Goal: Information Seeking & Learning: Learn about a topic

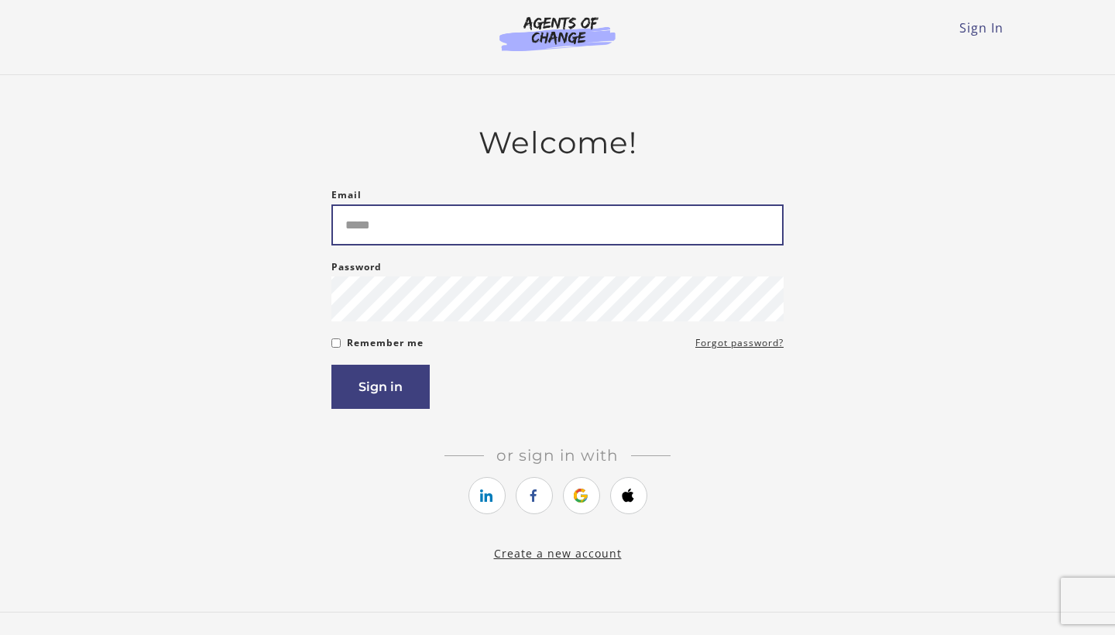
type input "**********"
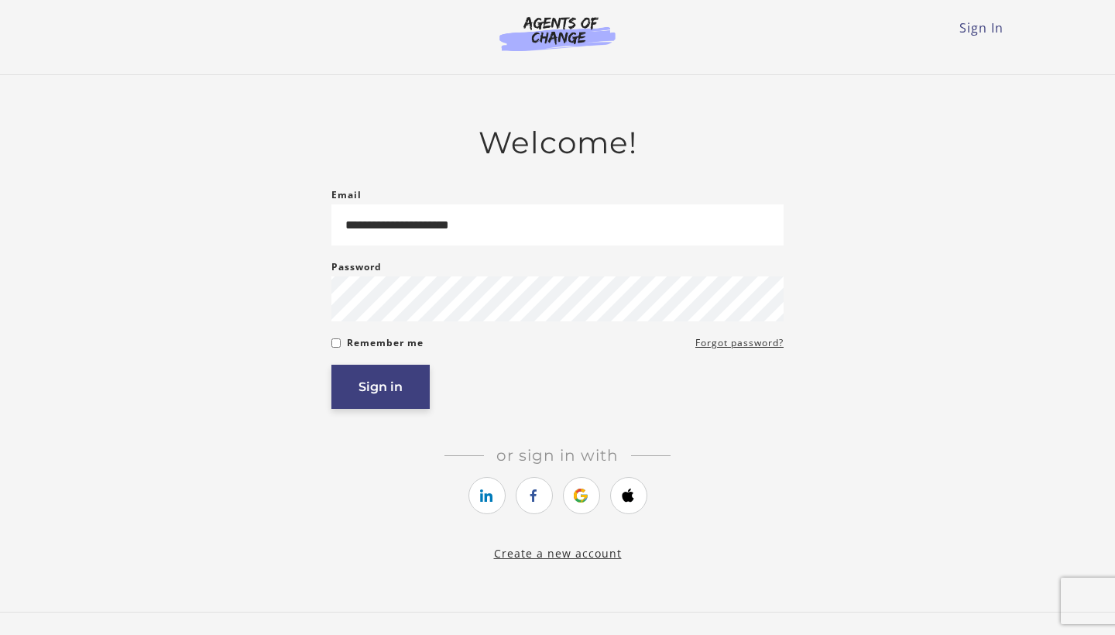
click at [387, 384] on button "Sign in" at bounding box center [380, 387] width 98 height 44
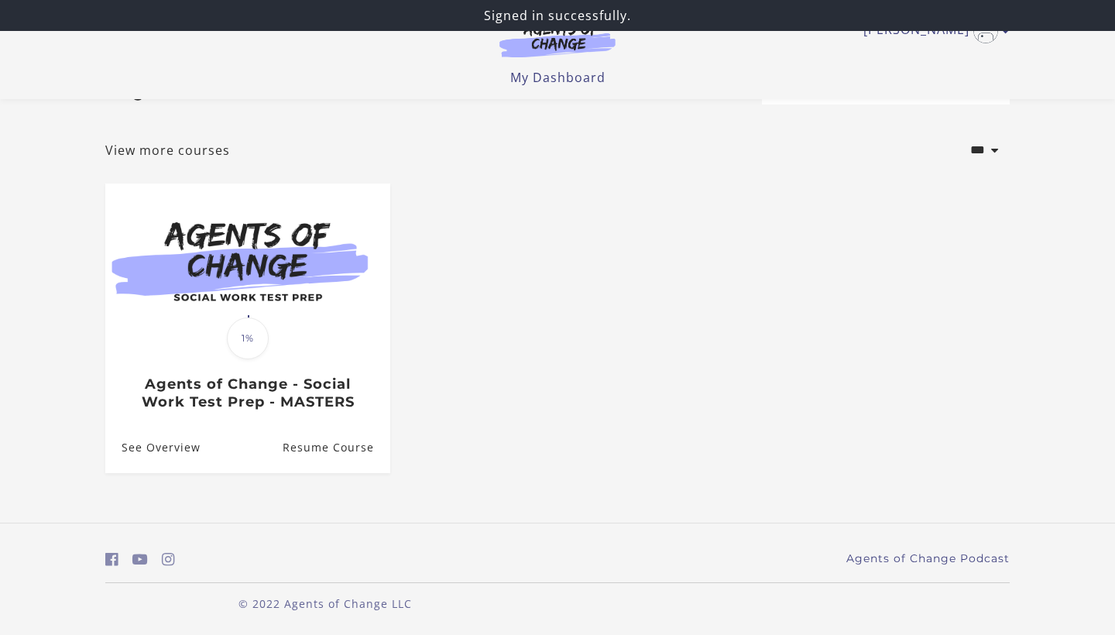
scroll to position [59, 0]
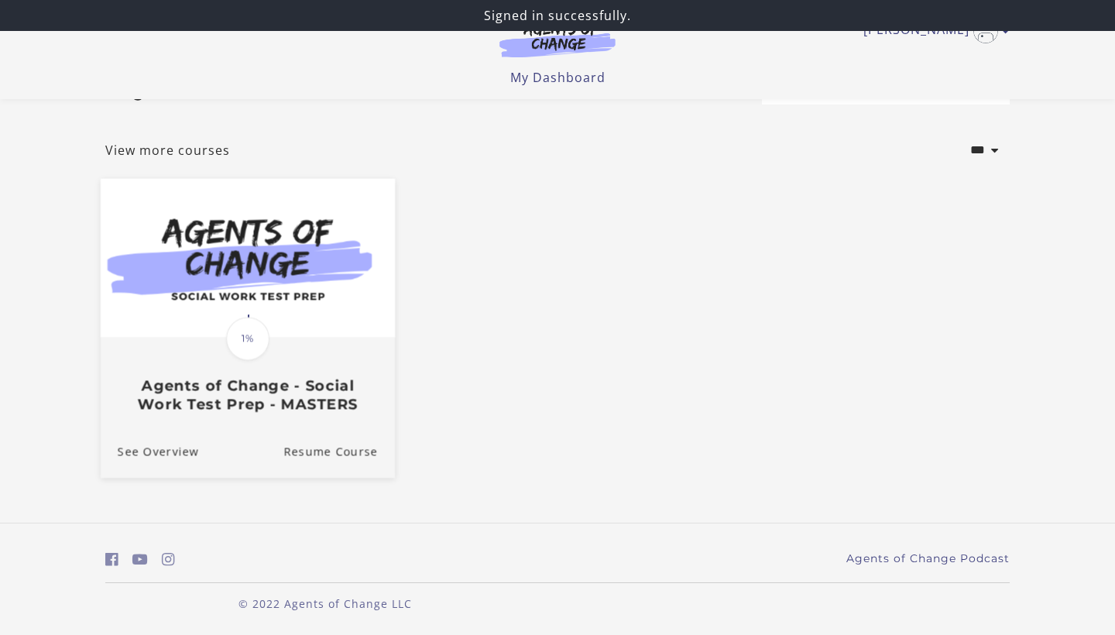
click at [289, 345] on div "Translation missing: en.liquid.partials.dashboard_course_card.progress_descript…" at bounding box center [248, 375] width 294 height 74
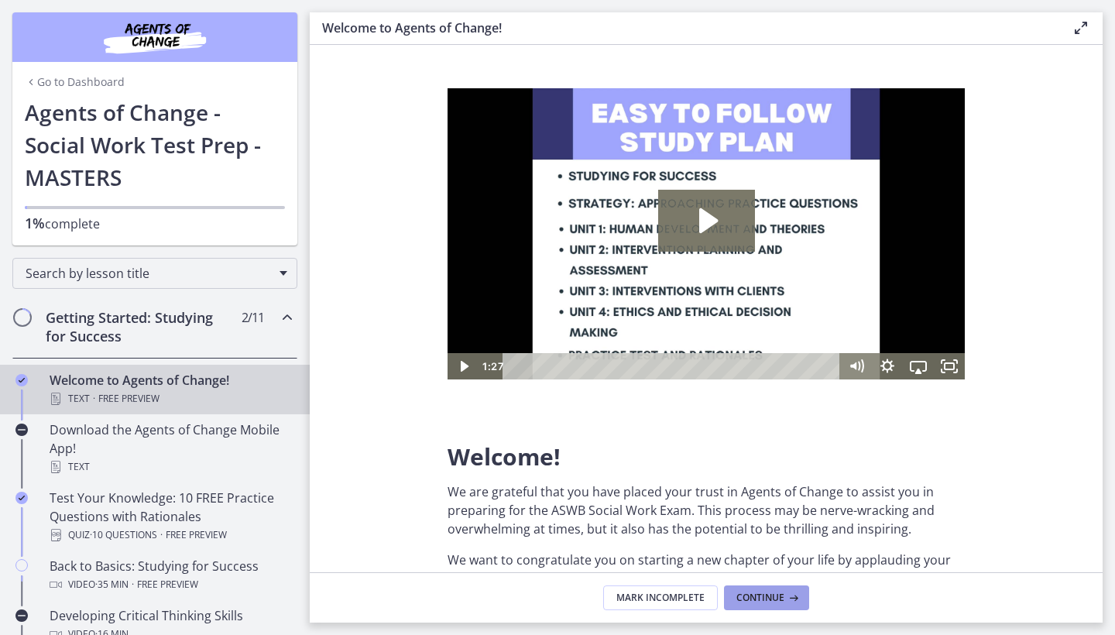
click at [781, 586] on button "Continue" at bounding box center [766, 597] width 85 height 25
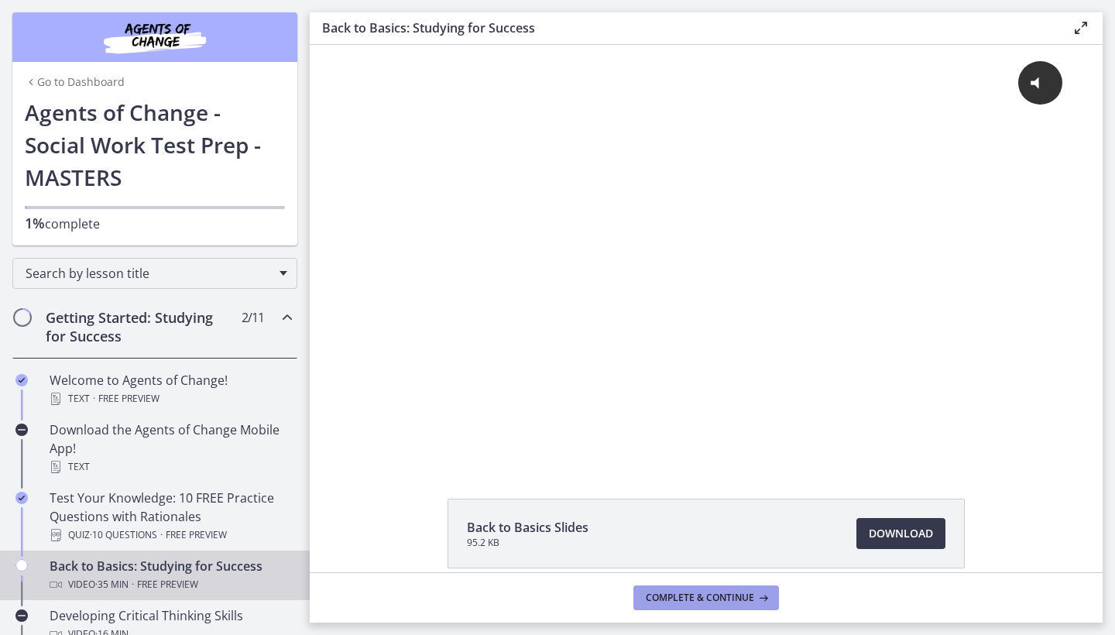
click at [757, 598] on icon at bounding box center [761, 598] width 15 height 12
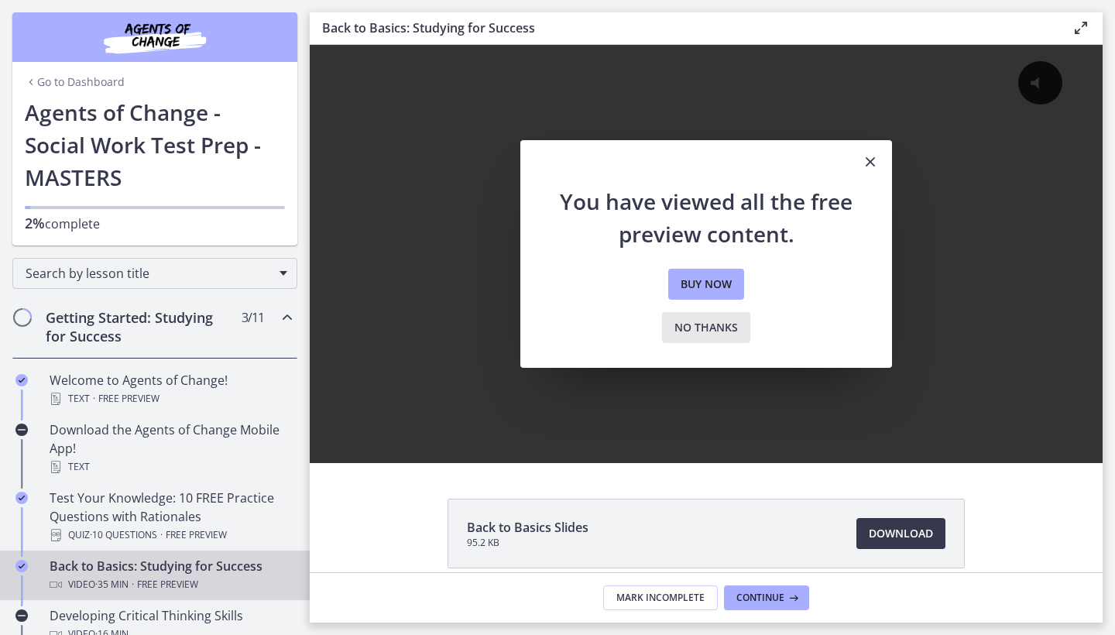
click at [712, 331] on span "No thanks" at bounding box center [705, 327] width 63 height 19
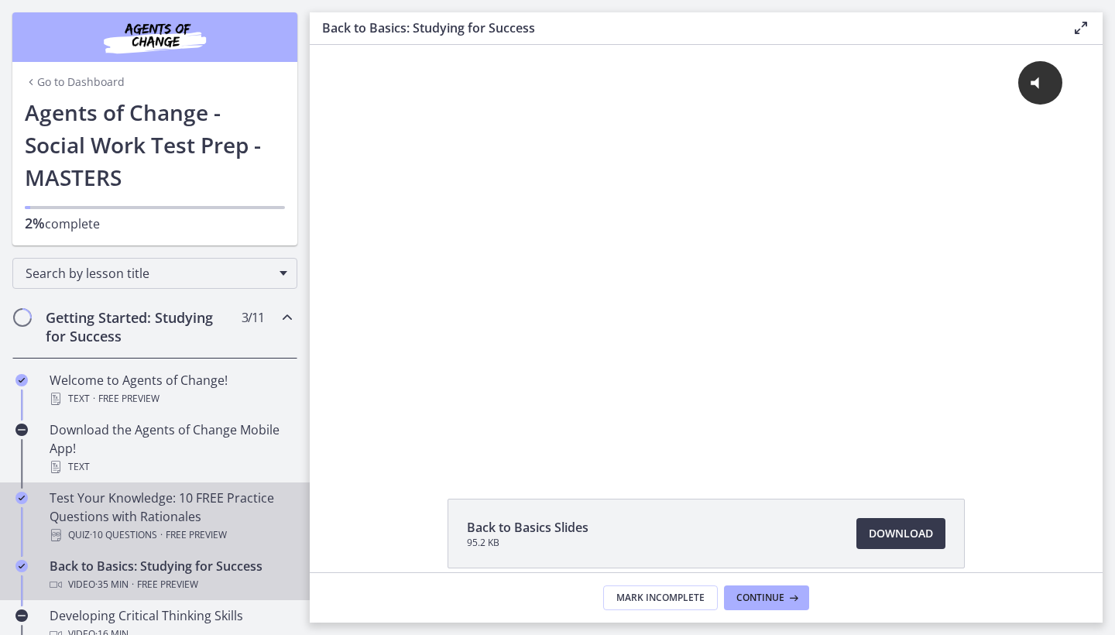
click at [238, 501] on div "Test Your Knowledge: 10 FREE Practice Questions with Rationales Quiz · 10 Quest…" at bounding box center [171, 517] width 242 height 56
